Goal: Task Accomplishment & Management: Use online tool/utility

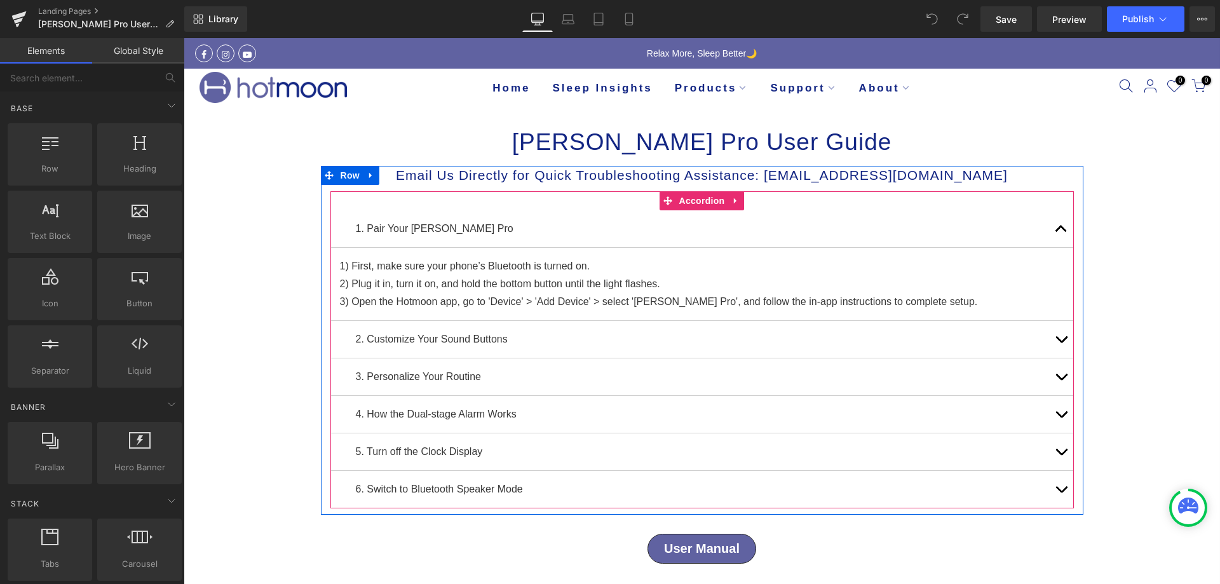
click at [1058, 405] on button "button" at bounding box center [1061, 414] width 25 height 37
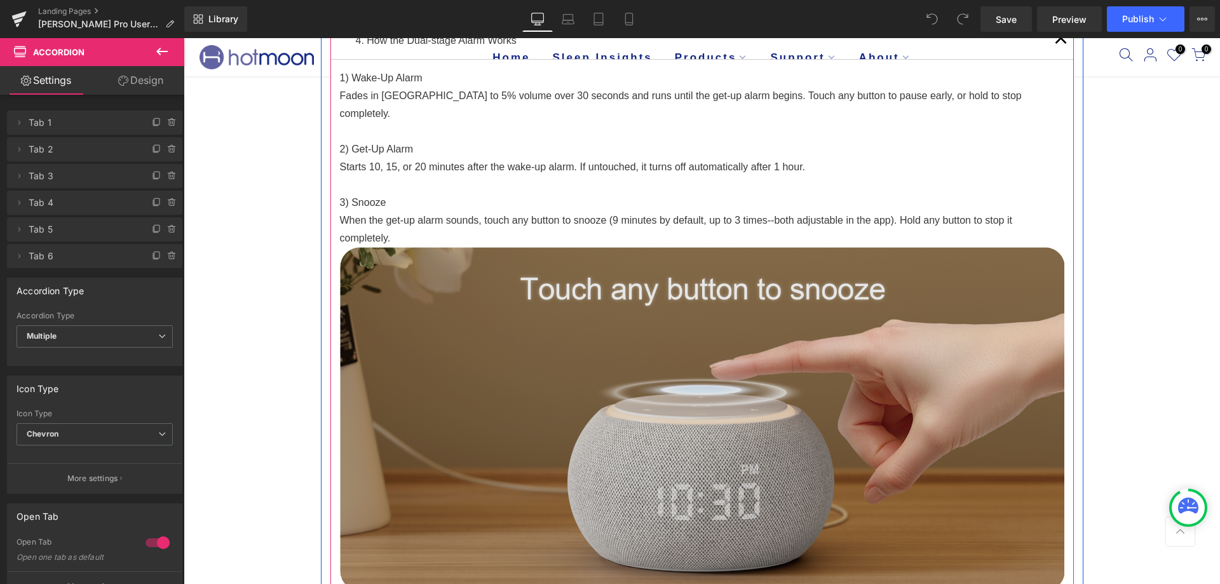
scroll to position [572, 0]
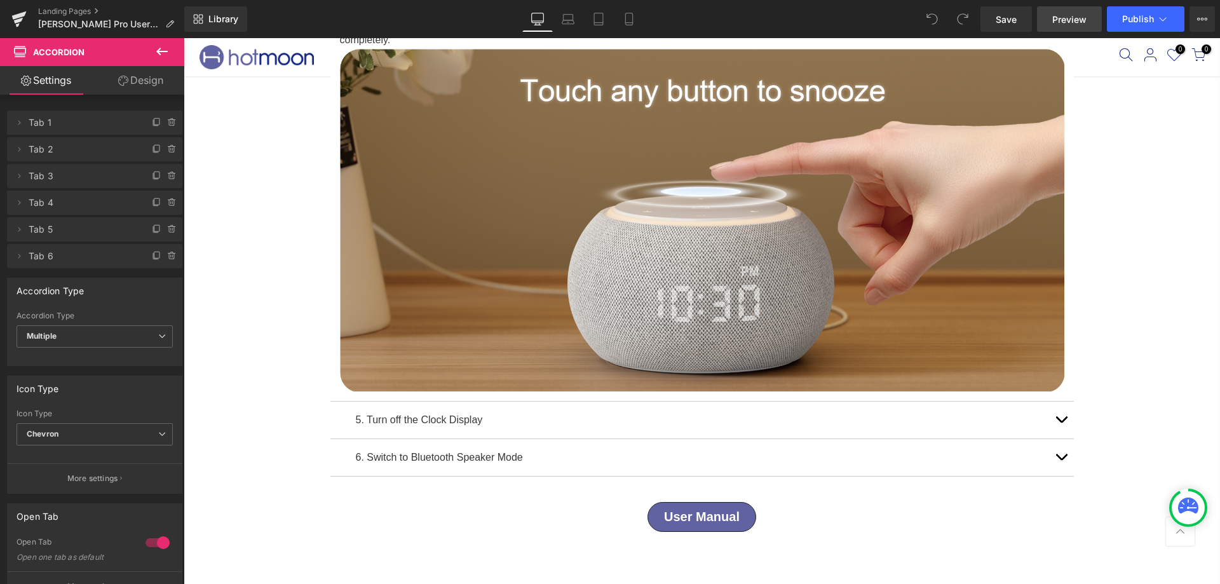
click at [1051, 29] on link "Preview" at bounding box center [1069, 18] width 65 height 25
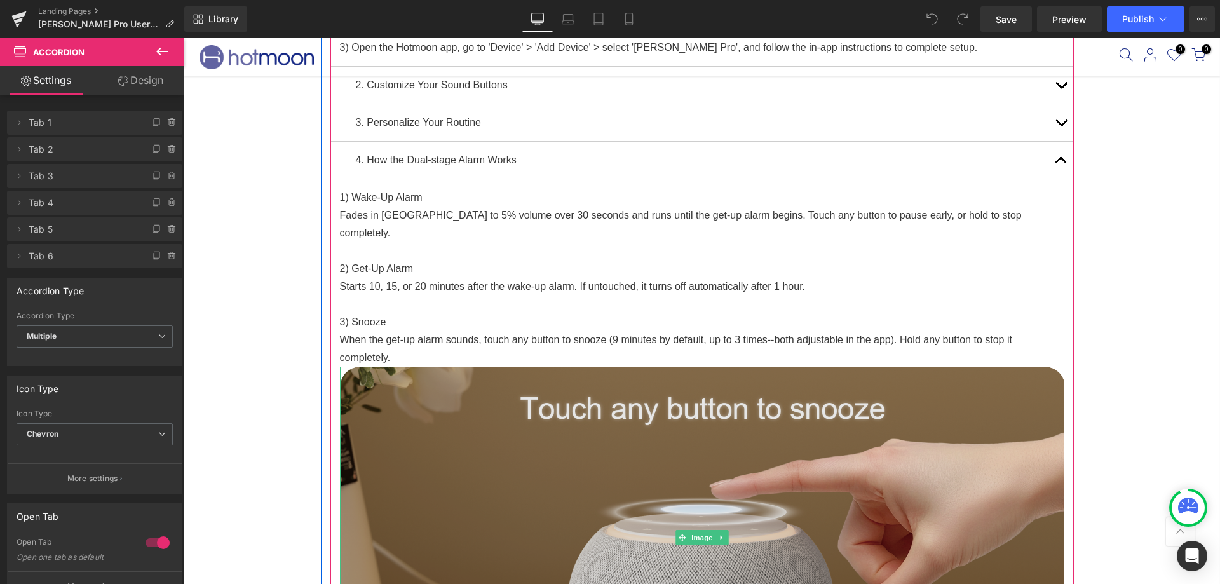
scroll to position [0, 0]
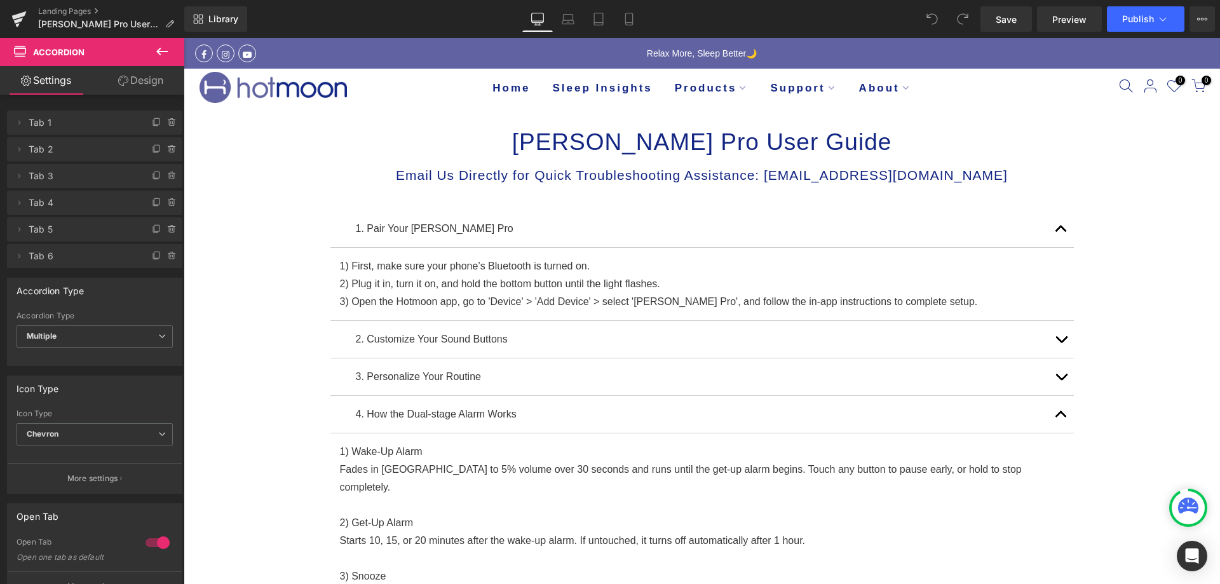
click at [157, 53] on icon at bounding box center [161, 51] width 15 height 15
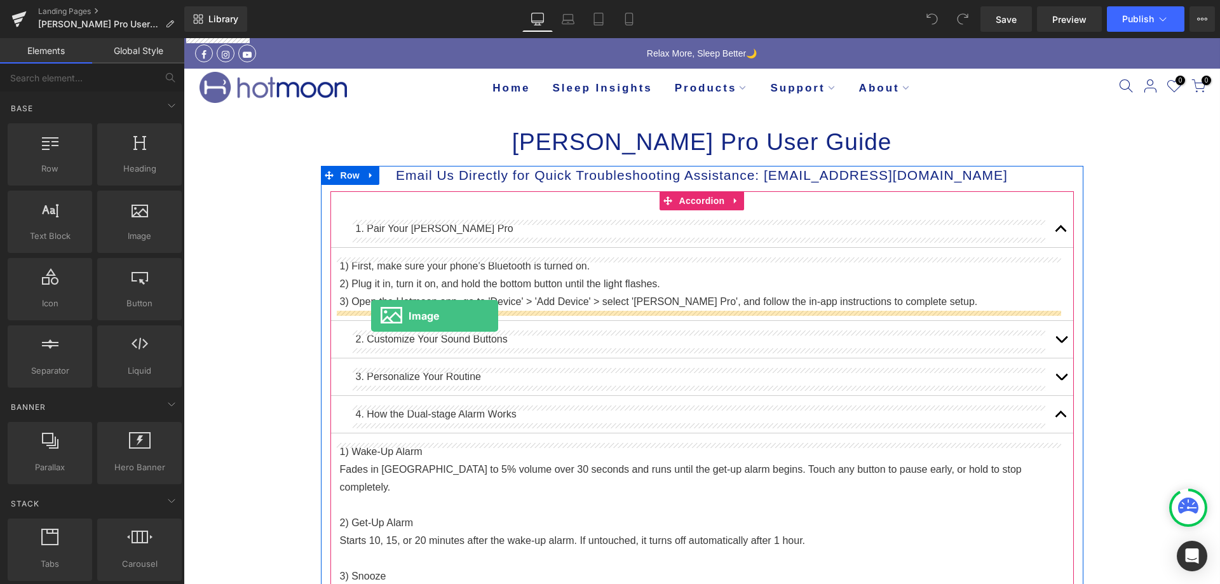
drag, startPoint x: 328, startPoint y: 244, endPoint x: 371, endPoint y: 316, distance: 83.8
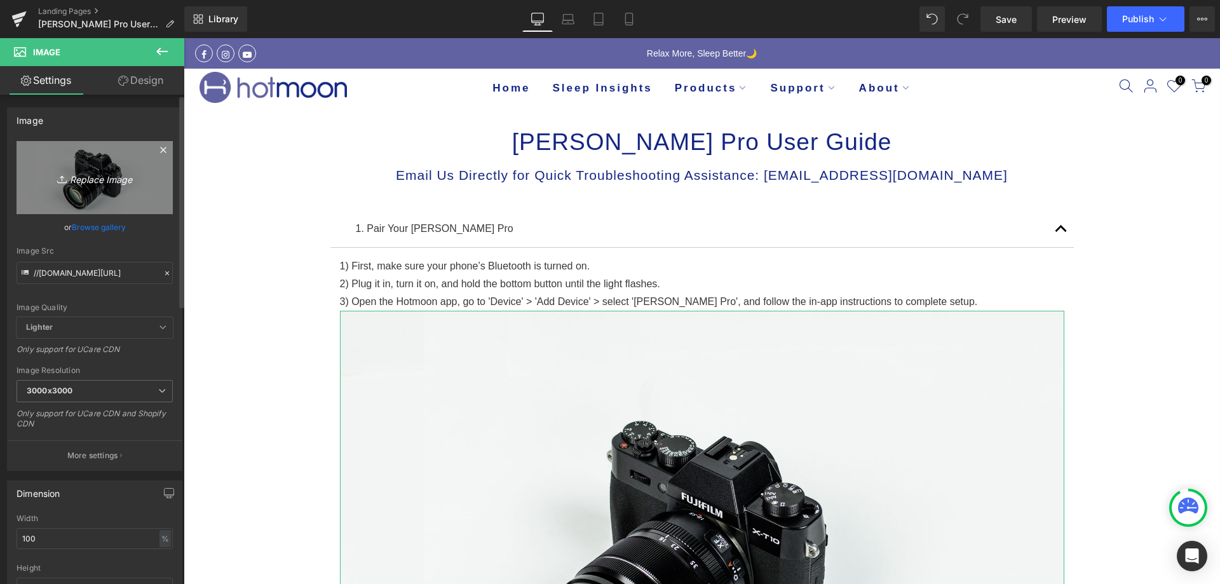
click at [85, 180] on icon "Replace Image" at bounding box center [95, 178] width 102 height 16
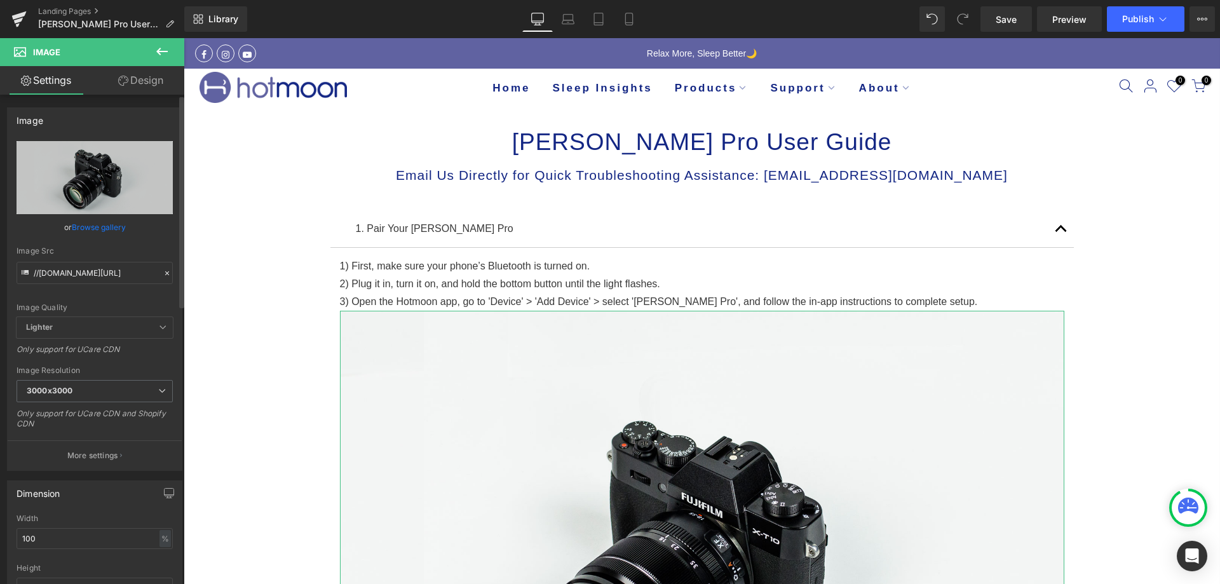
click at [85, 226] on link "Browse gallery" at bounding box center [99, 227] width 54 height 22
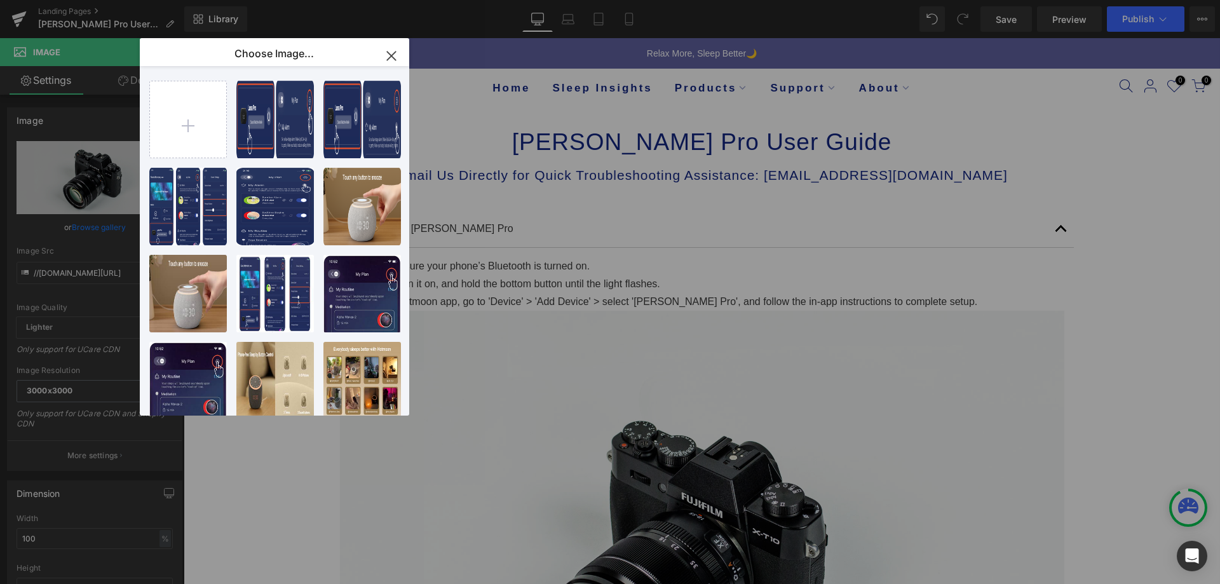
click at [393, 58] on icon "button" at bounding box center [391, 55] width 8 height 8
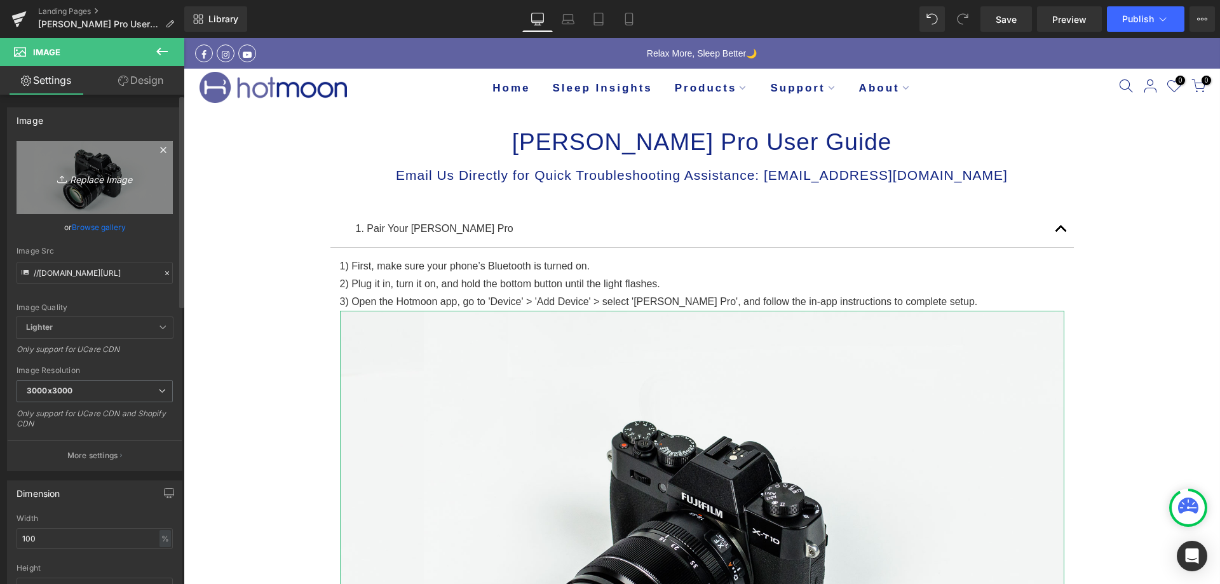
click at [118, 175] on icon "Replace Image" at bounding box center [95, 178] width 102 height 16
click at [88, 182] on icon "Replace Image" at bounding box center [95, 178] width 102 height 16
type input "C:\fakepath\5F732702-9A4F-4f15-9F78-F3B9386F0331.png"
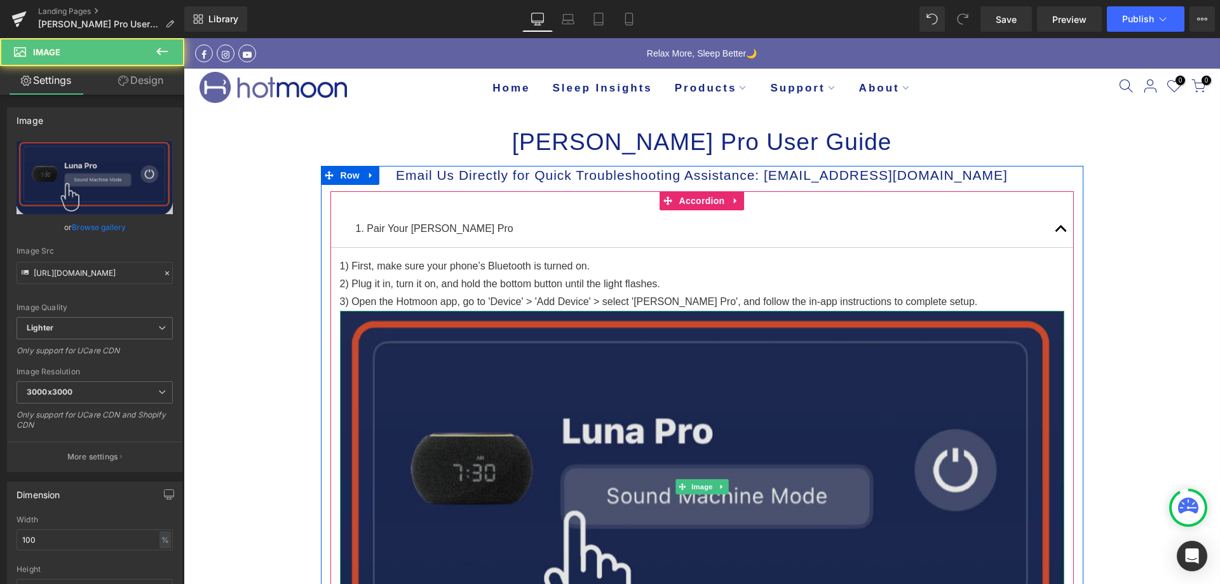
click at [679, 442] on img at bounding box center [702, 486] width 724 height 351
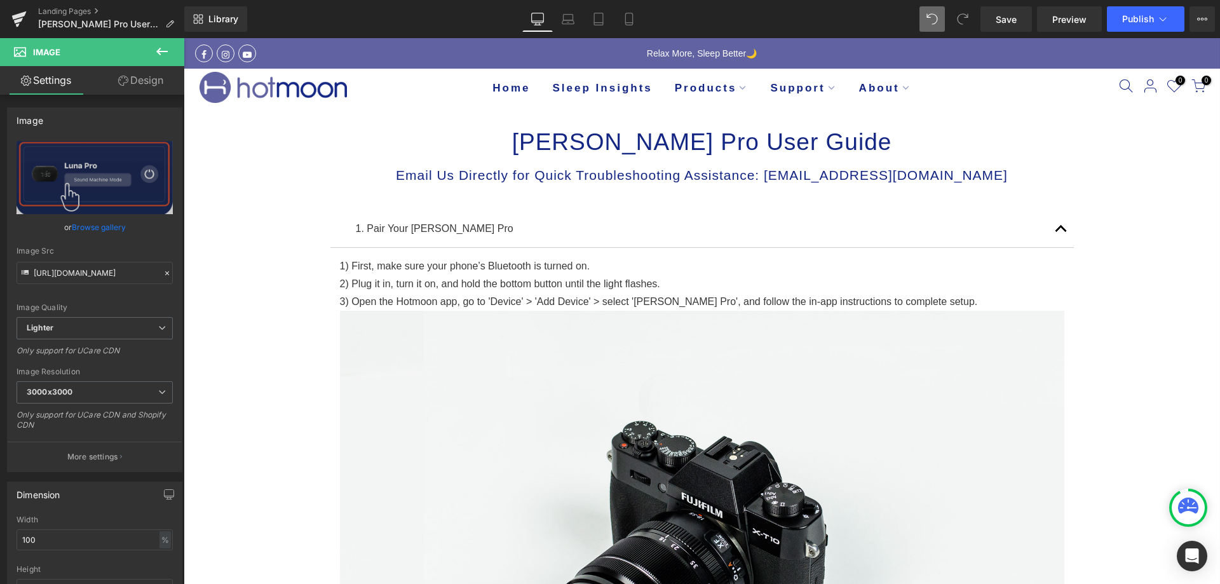
type input "//[DOMAIN_NAME][URL]"
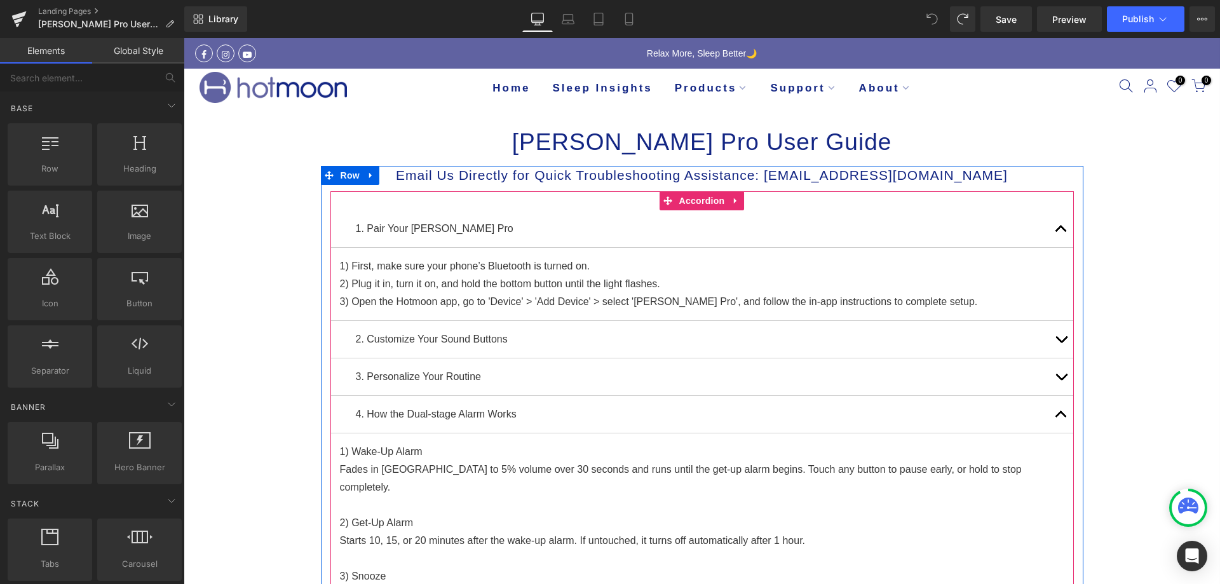
click at [1049, 340] on button "button" at bounding box center [1061, 339] width 25 height 37
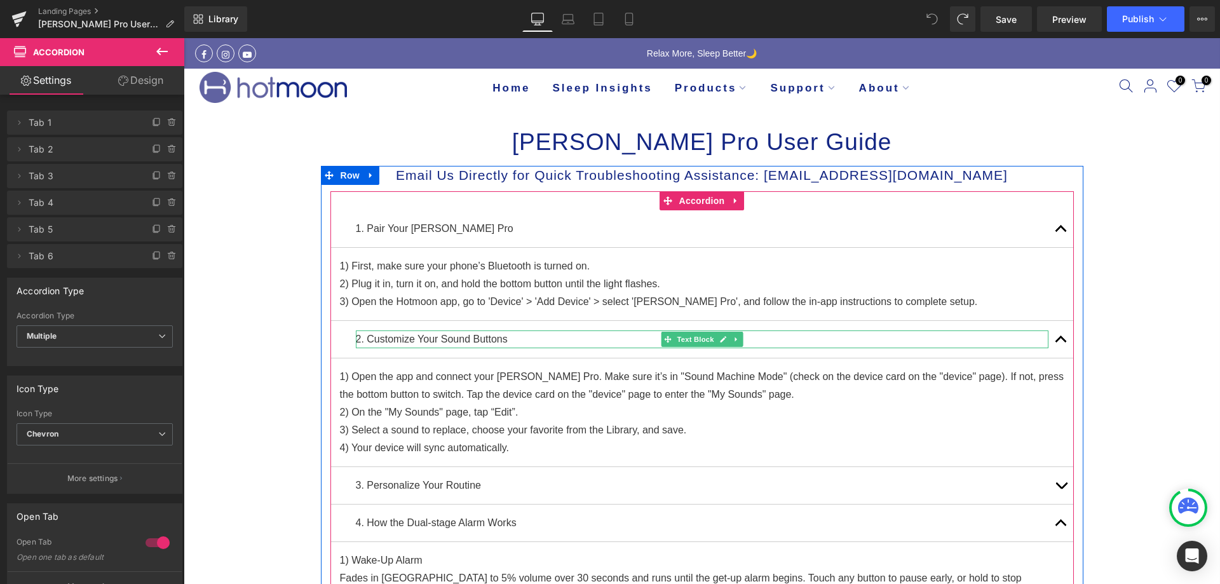
click at [1045, 338] on div at bounding box center [1046, 339] width 3 height 18
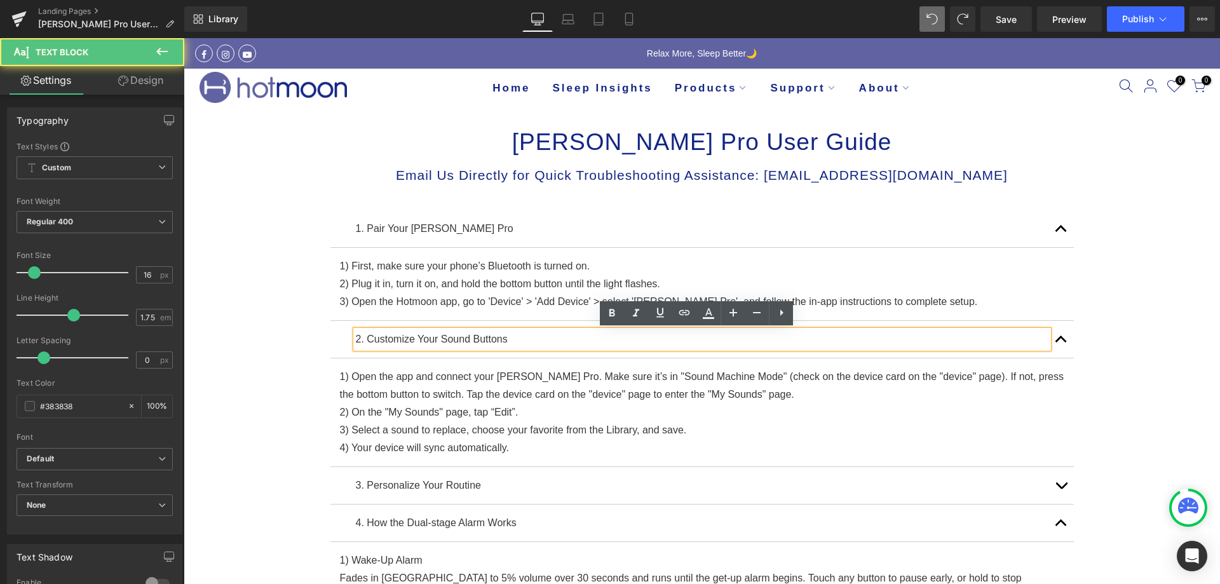
click at [1049, 341] on button "button" at bounding box center [1061, 339] width 25 height 37
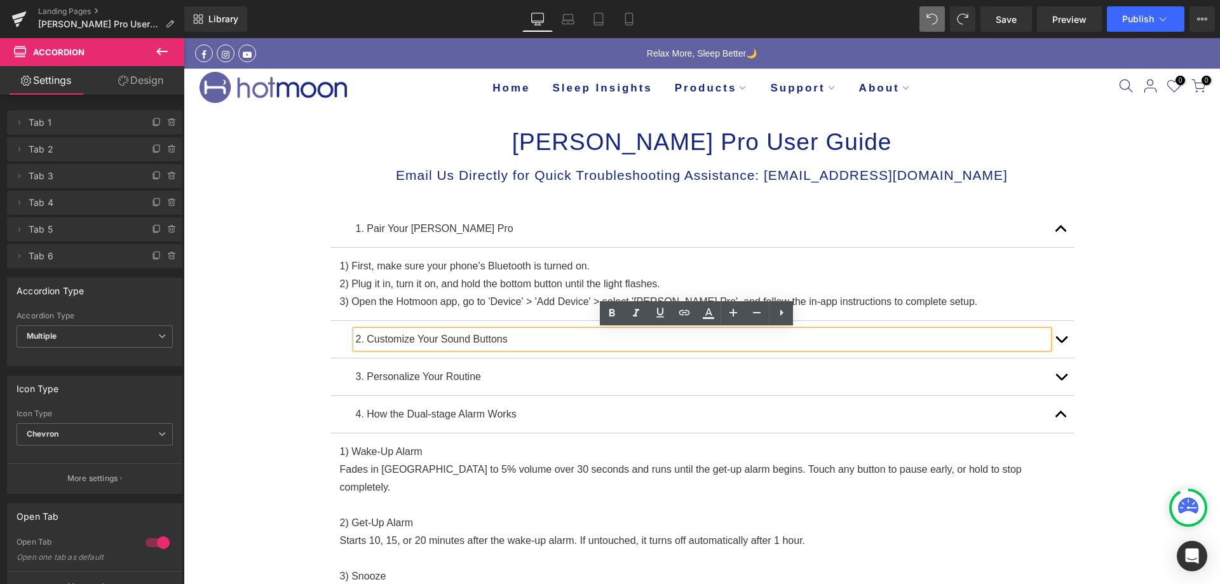
click at [1064, 372] on button "button" at bounding box center [1061, 376] width 25 height 37
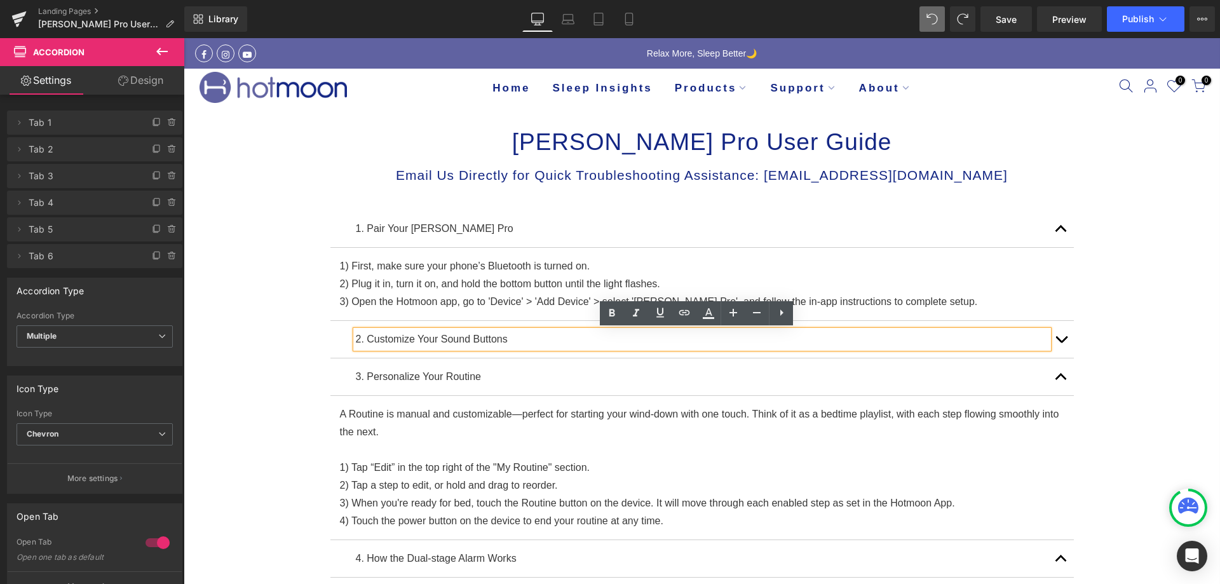
click at [1064, 372] on button "button" at bounding box center [1061, 376] width 25 height 37
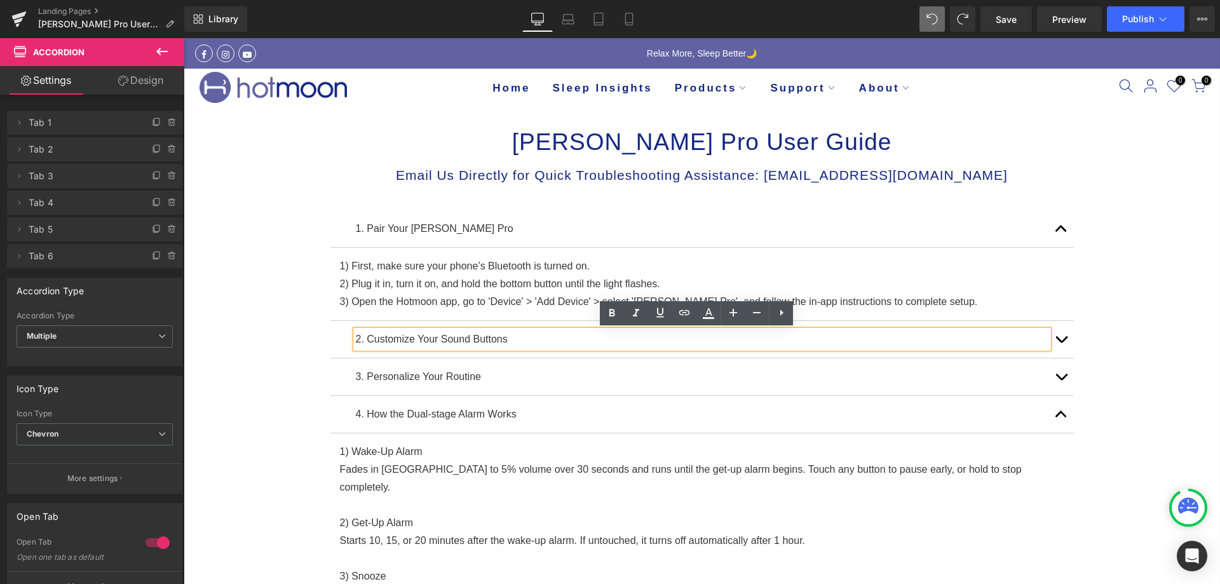
click at [1061, 232] on span "button" at bounding box center [1061, 232] width 0 height 0
